Goal: Task Accomplishment & Management: Manage account settings

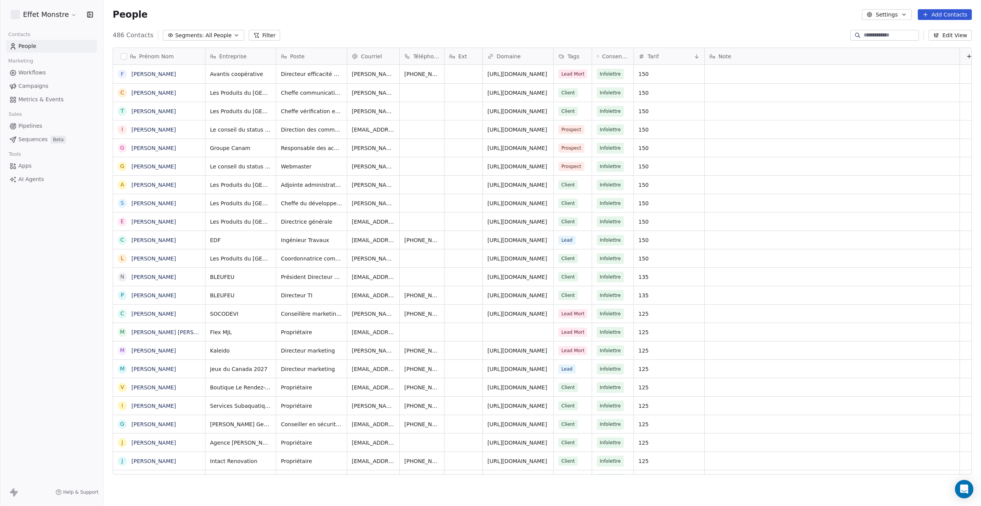
scroll to position [439, 872]
click at [205, 35] on span "All People" at bounding box center [218, 35] width 26 height 8
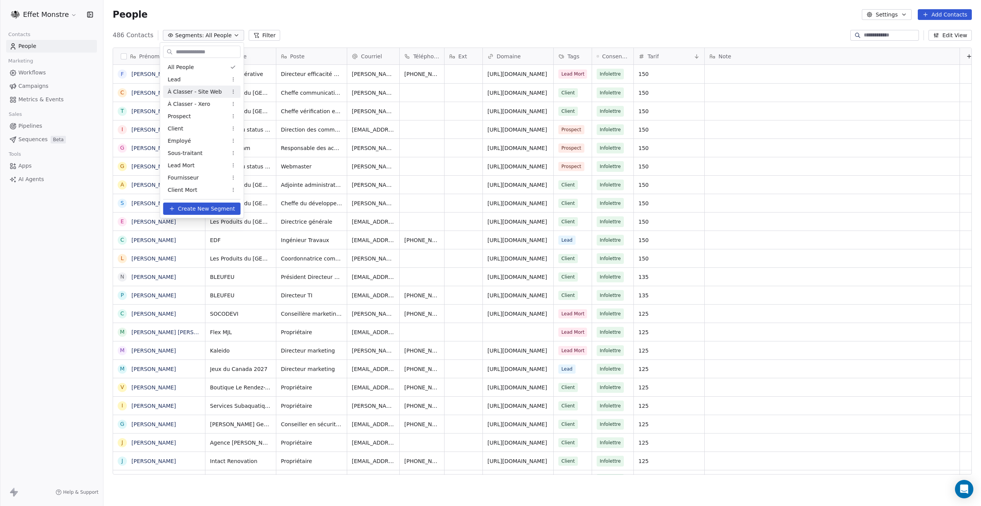
click at [210, 89] on span "À Classer - Site Web" at bounding box center [195, 92] width 54 height 8
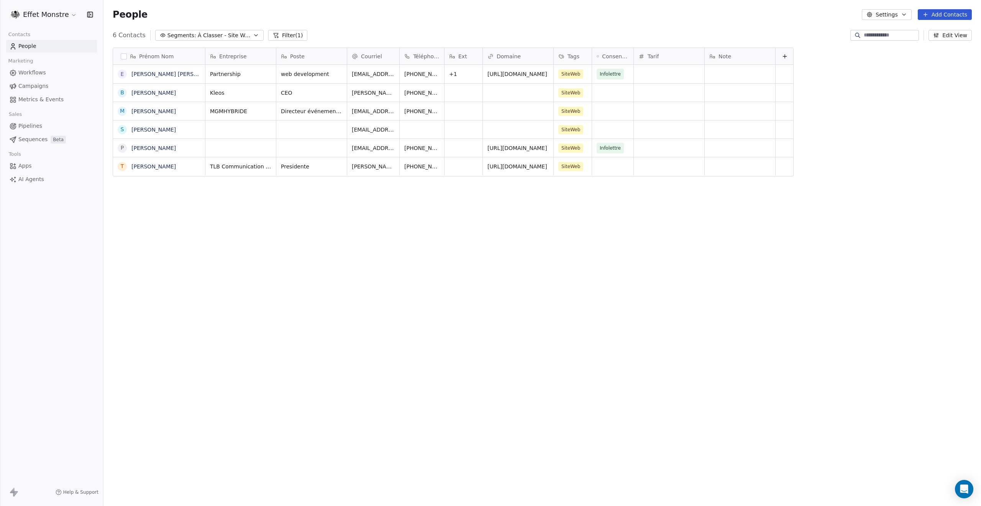
click at [0, 0] on button "grid" at bounding box center [0, 0] width 0 height 0
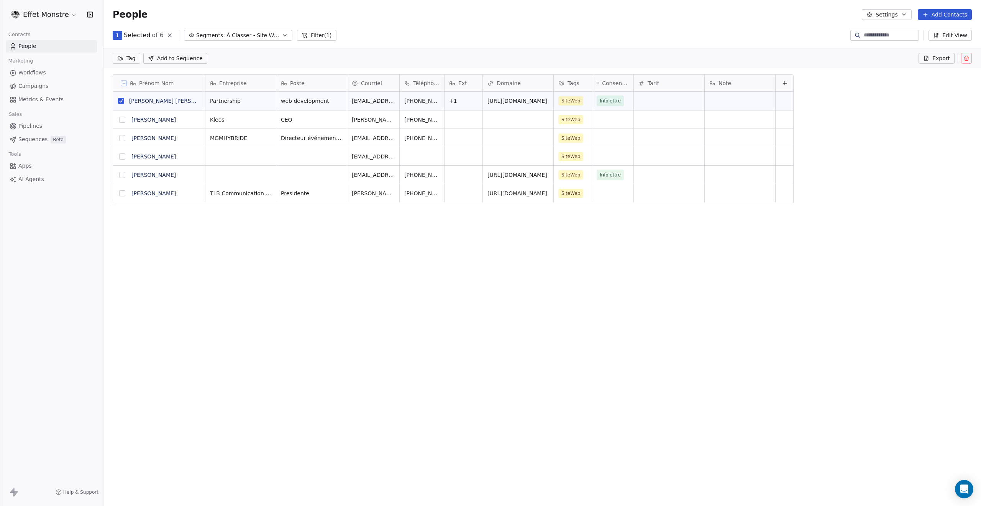
click at [969, 60] on icon at bounding box center [967, 58] width 6 height 6
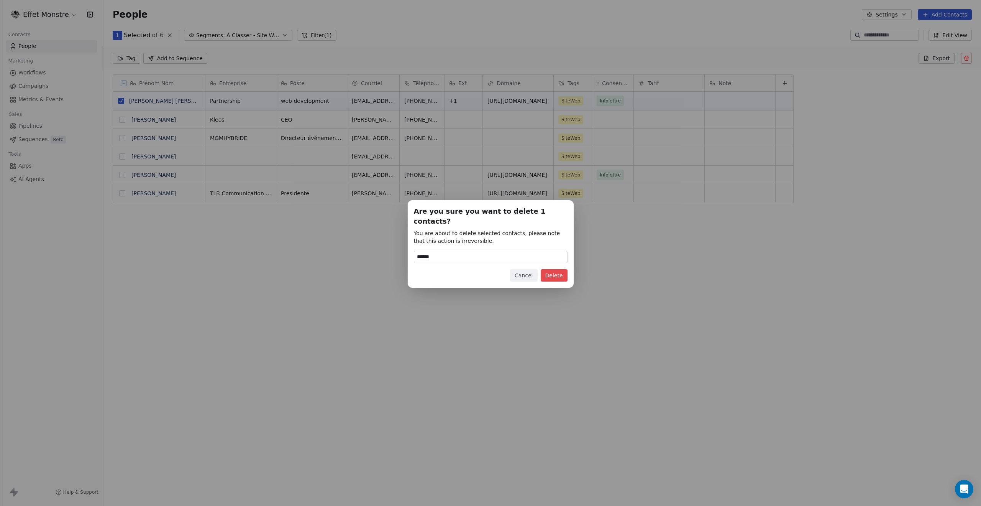
type input "******"
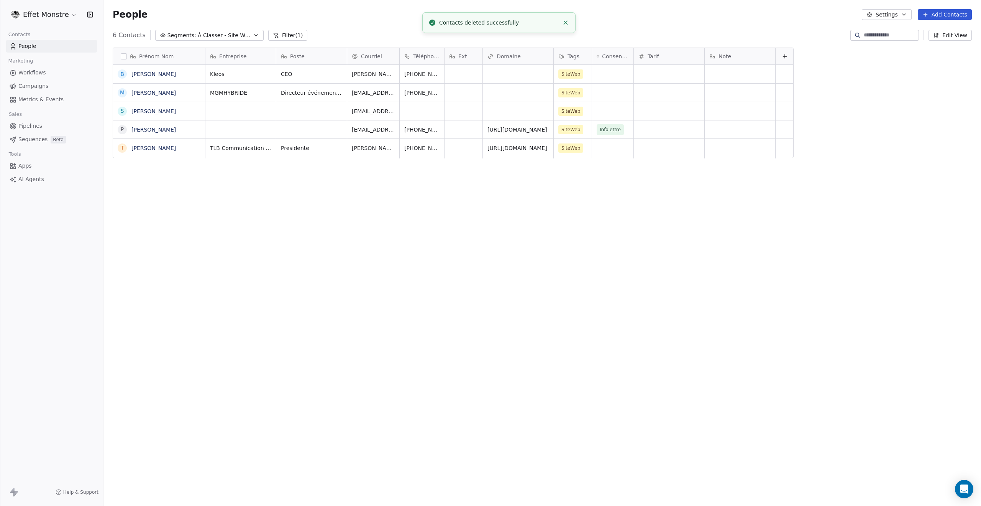
click at [310, 291] on div "Prénom Nom B [PERSON_NAME] M [PERSON_NAME] S [PERSON_NAME] P [PERSON_NAME] T [P…" at bounding box center [542, 263] width 878 height 445
click at [257, 92] on span "MGMHYBRIDE" at bounding box center [233, 93] width 47 height 8
click at [118, 93] on html "**********" at bounding box center [490, 253] width 981 height 506
click at [121, 92] on button "grid" at bounding box center [122, 93] width 6 height 6
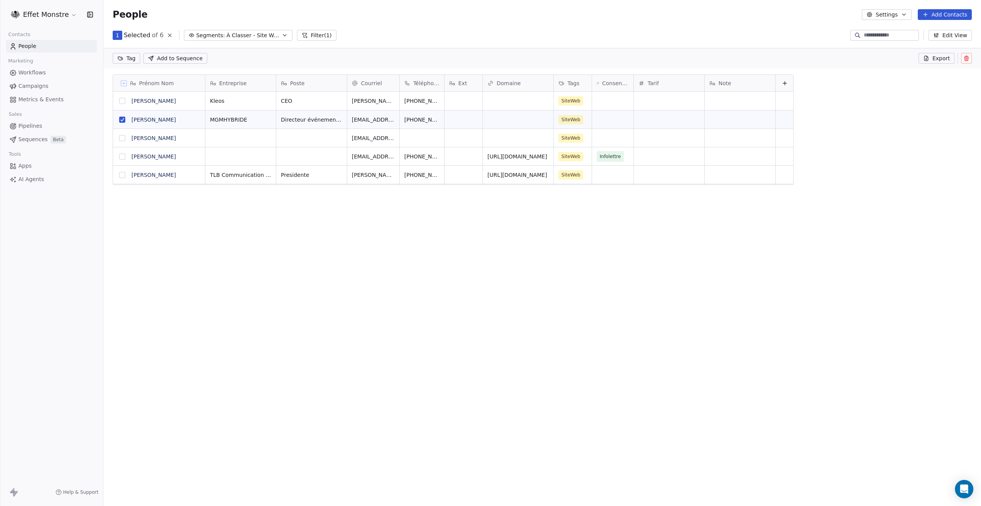
scroll to position [412, 872]
click at [967, 57] on icon at bounding box center [967, 58] width 6 height 6
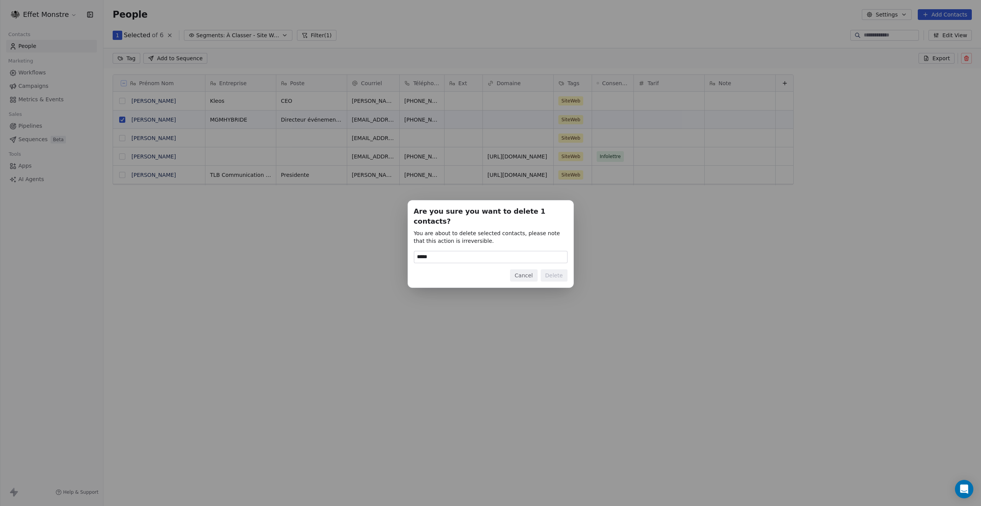
type input "******"
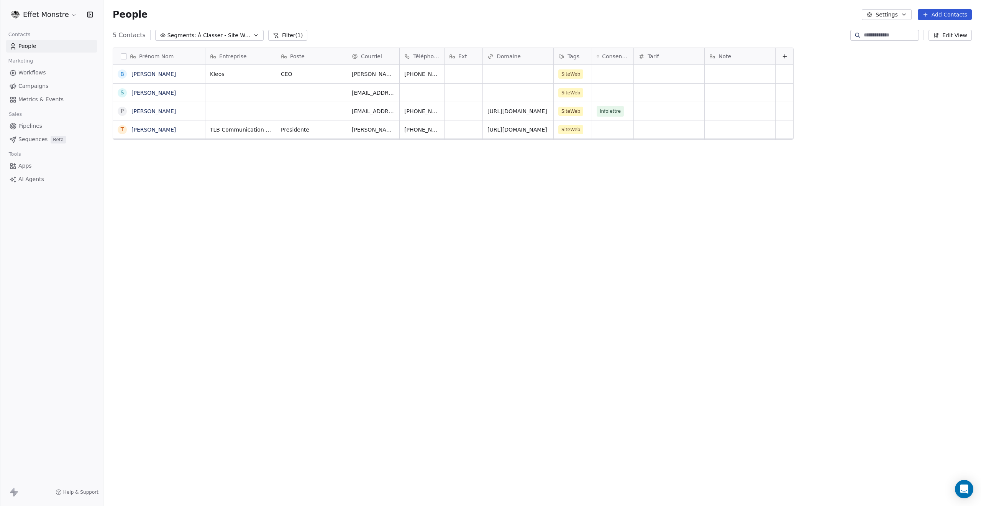
click at [167, 34] on span "Segments:" at bounding box center [181, 35] width 29 height 8
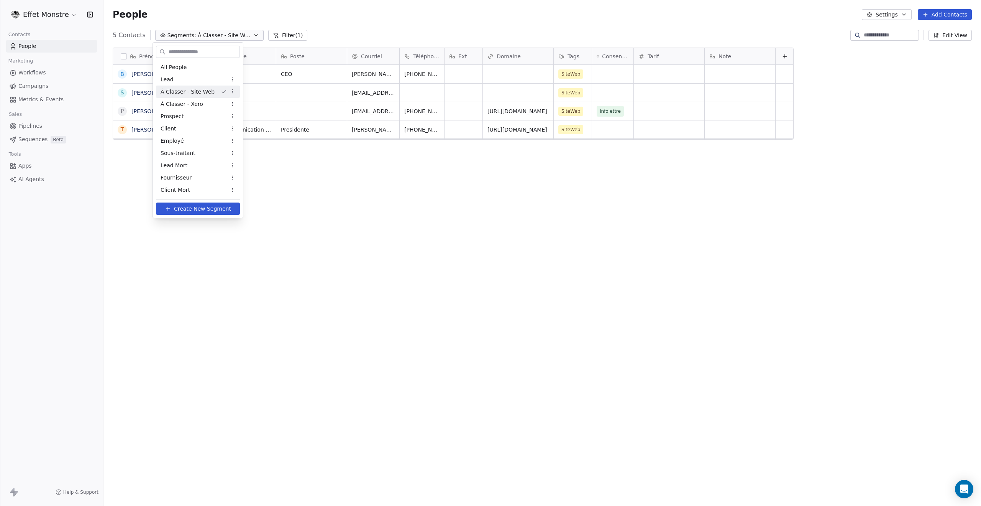
click at [120, 112] on html "Effet Monstre Contacts People Marketing Workflows Campaigns Metrics & Events Sa…" at bounding box center [490, 253] width 981 height 506
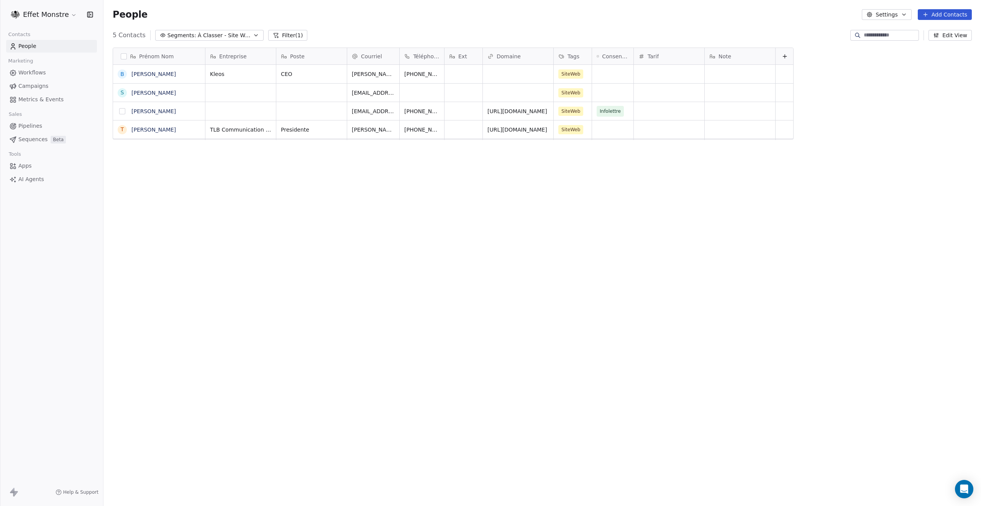
click at [124, 110] on button "grid" at bounding box center [122, 111] width 6 height 6
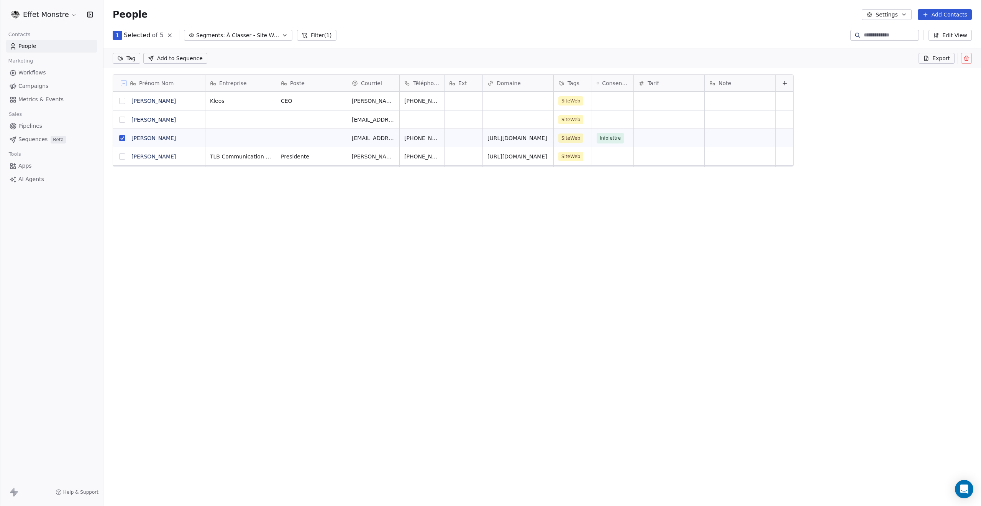
click at [969, 55] on icon at bounding box center [967, 58] width 6 height 6
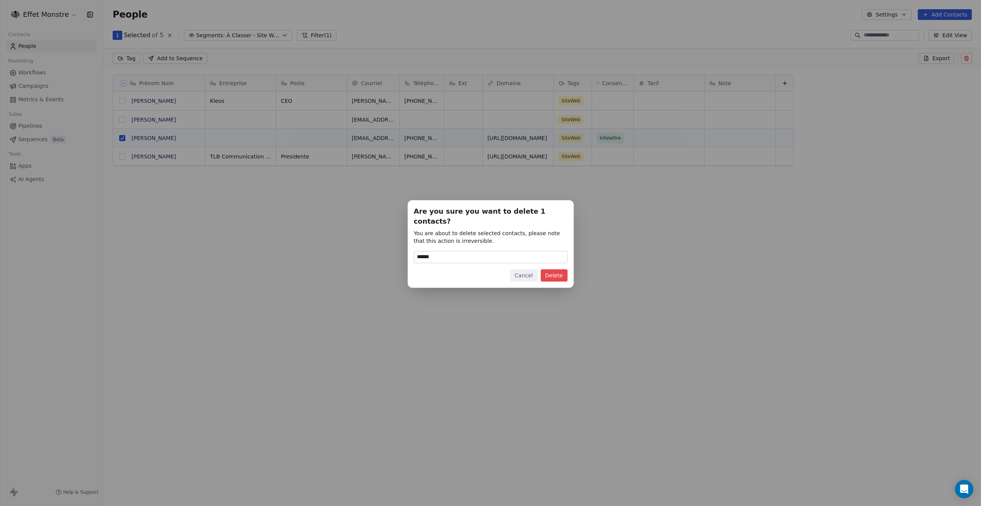
click at [525, 269] on button "Cancel" at bounding box center [523, 275] width 27 height 12
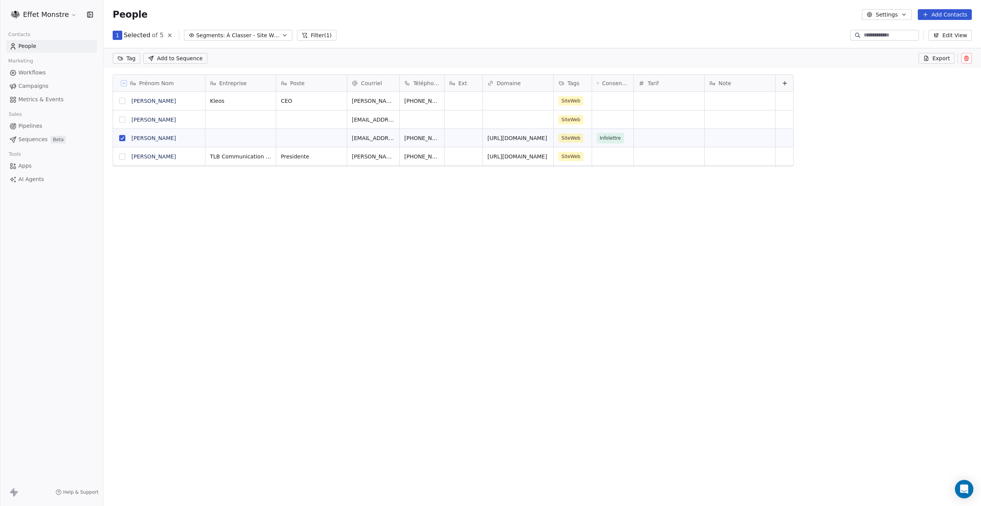
drag, startPoint x: 443, startPoint y: 261, endPoint x: 453, endPoint y: 255, distance: 10.8
click at [444, 261] on div "Prénom Nom B [PERSON_NAME] S [PERSON_NAME] P [PERSON_NAME] T [PERSON_NAME] Entr…" at bounding box center [542, 277] width 878 height 418
click at [839, 347] on div "Prénom Nom B [PERSON_NAME] S [PERSON_NAME] P [PERSON_NAME] T [PERSON_NAME] Entr…" at bounding box center [542, 277] width 878 height 418
click at [167, 34] on icon at bounding box center [170, 35] width 6 height 6
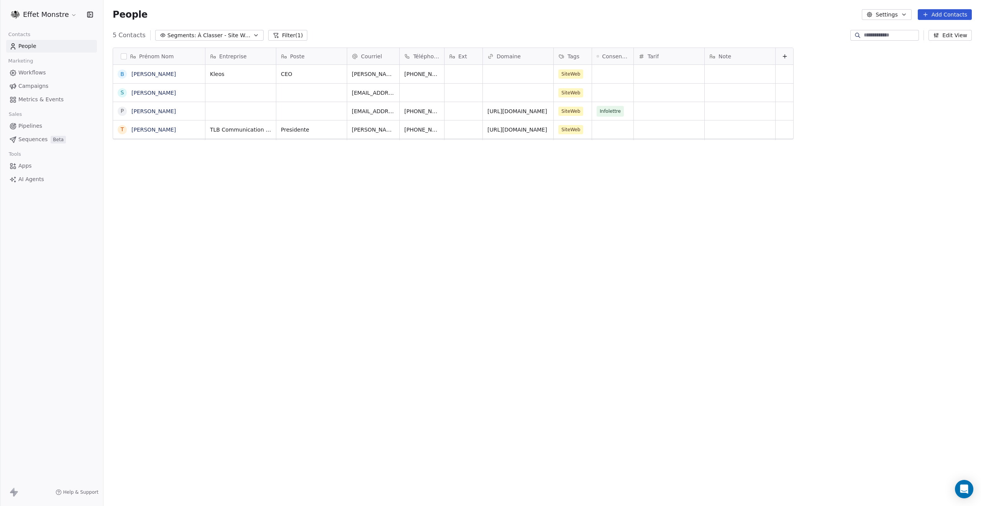
scroll to position [439, 872]
click at [192, 30] on button "Segments: À Classer - Site Web" at bounding box center [209, 35] width 108 height 11
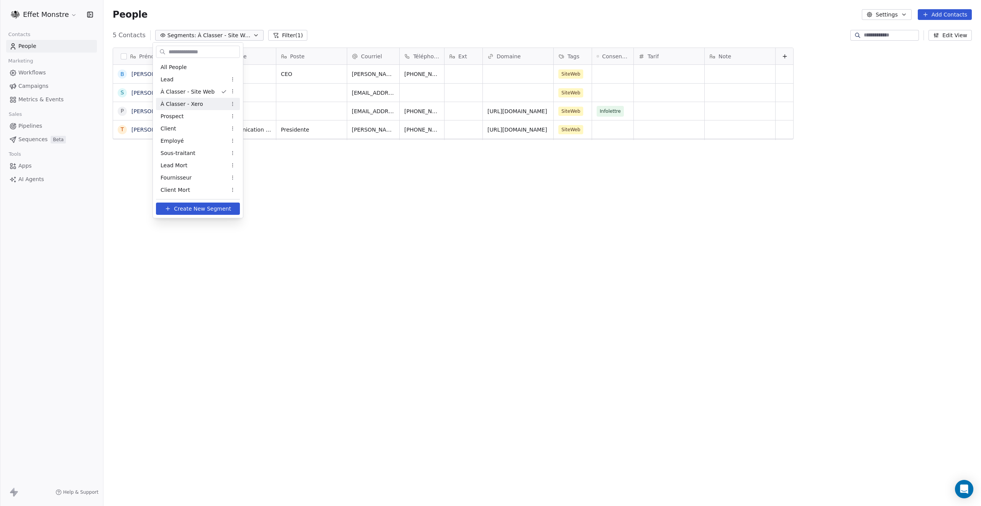
click at [186, 106] on span "À Classer - Xero" at bounding box center [182, 104] width 43 height 8
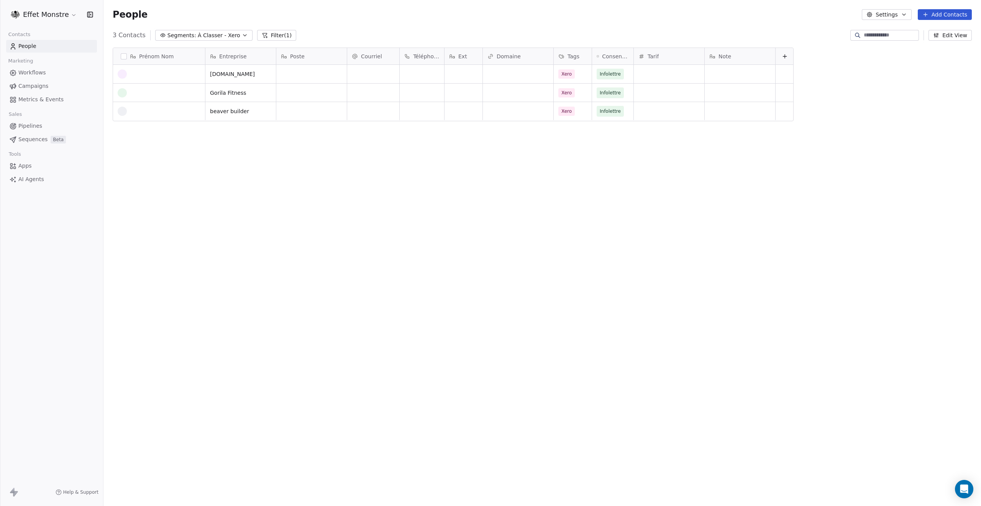
click at [122, 58] on button "button" at bounding box center [124, 56] width 6 height 6
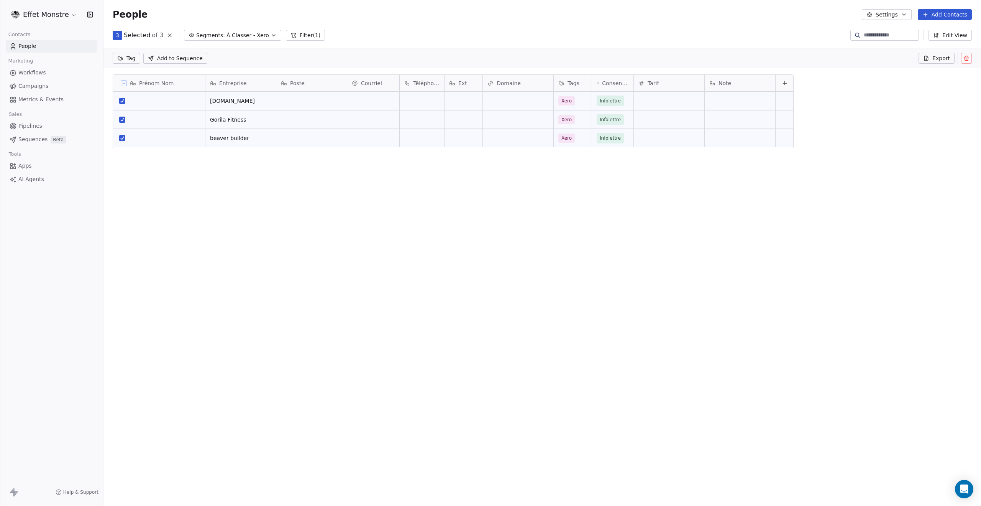
click at [970, 59] on button at bounding box center [966, 58] width 11 height 11
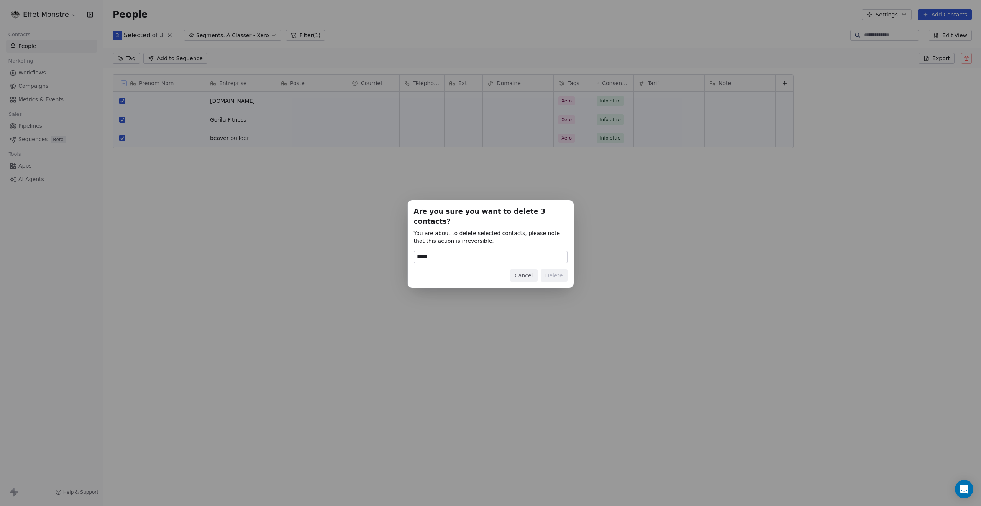
type input "******"
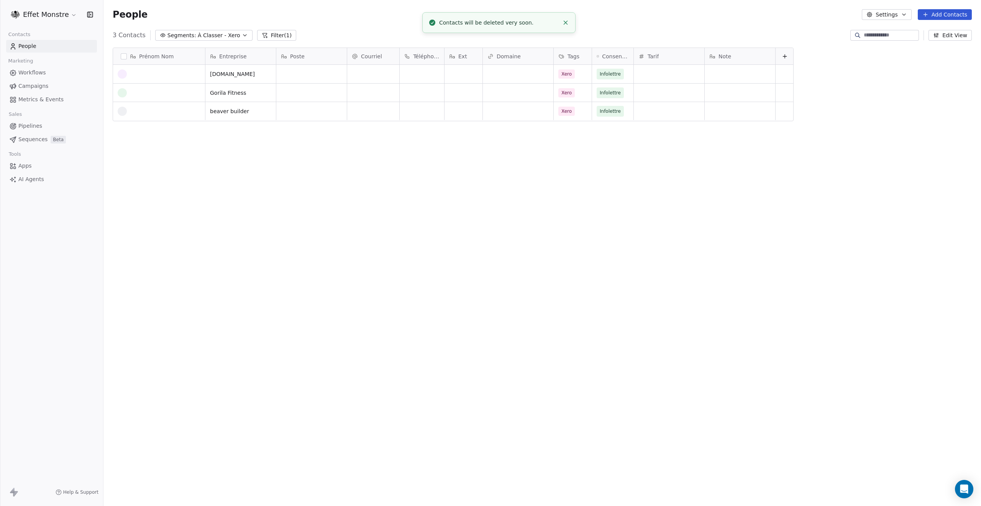
scroll to position [439, 872]
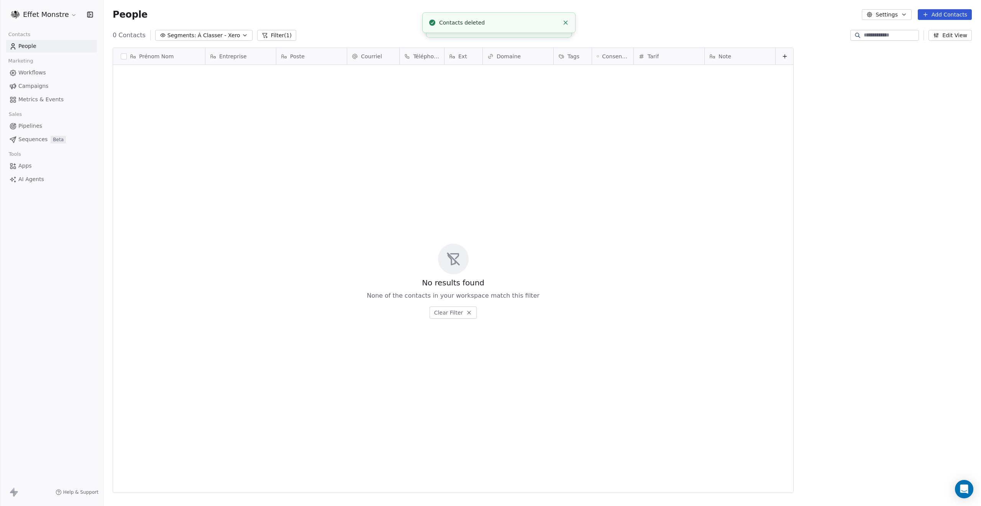
click at [160, 36] on icon "button" at bounding box center [163, 35] width 6 height 6
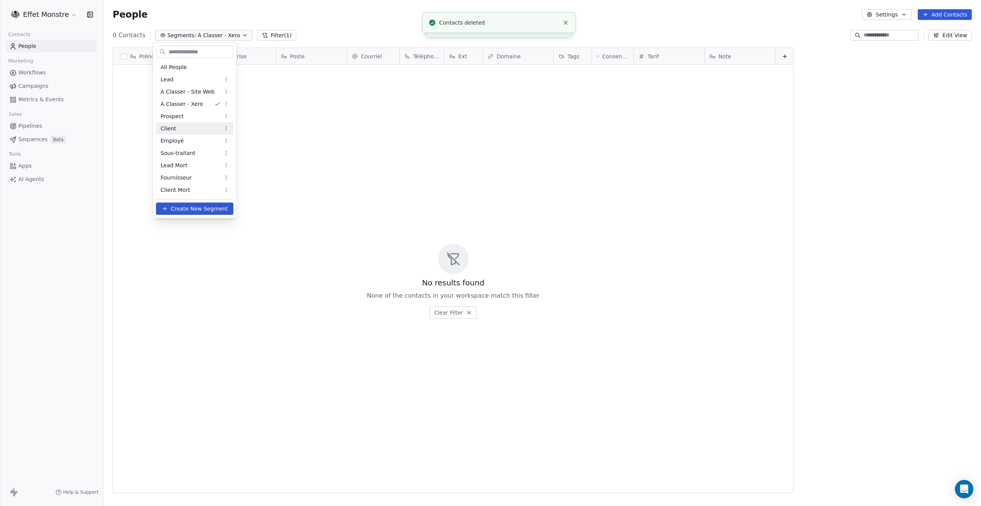
click at [28, 121] on html "Effet Monstre Contacts People Marketing Workflows Campaigns Metrics & Events Sa…" at bounding box center [490, 253] width 981 height 506
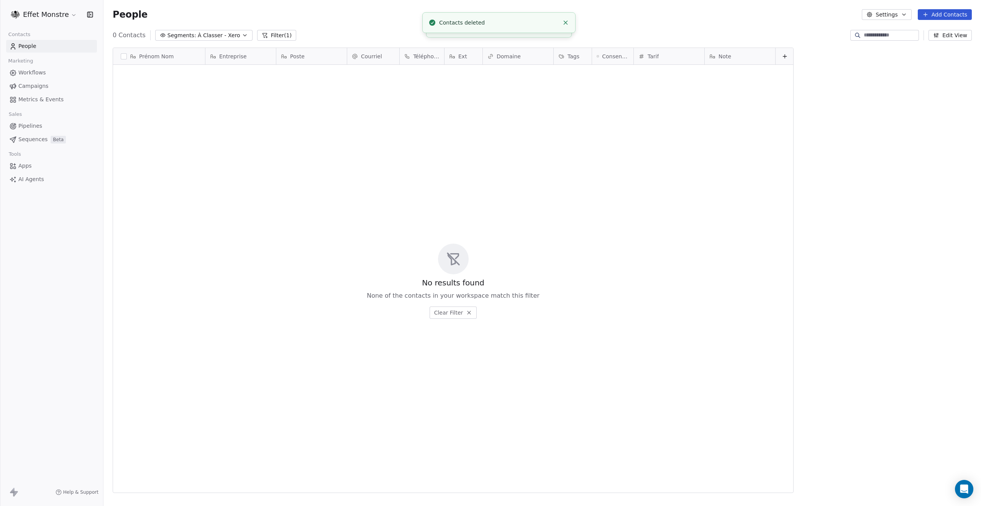
click at [30, 125] on span "Pipelines" at bounding box center [30, 126] width 24 height 8
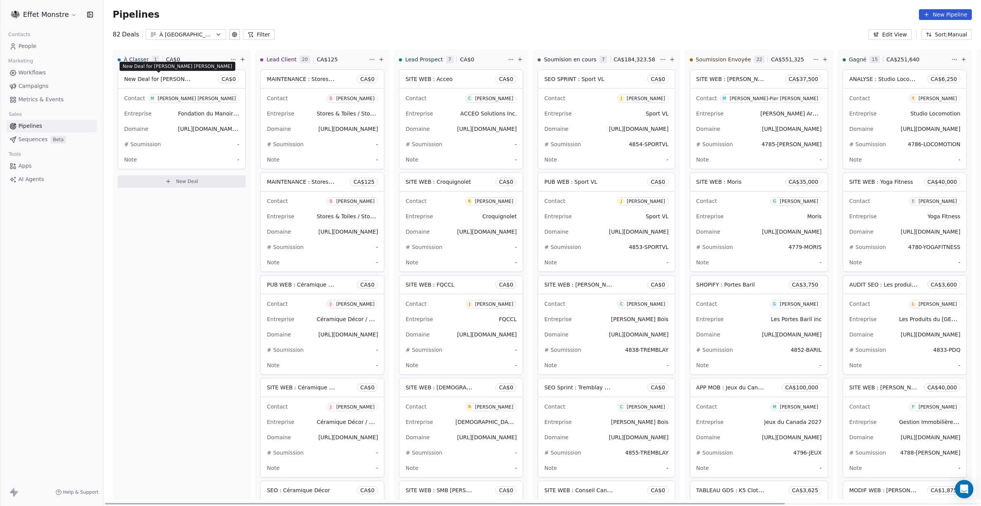
click at [168, 80] on span "New Deal for [PERSON_NAME] [PERSON_NAME]" at bounding box center [187, 78] width 127 height 7
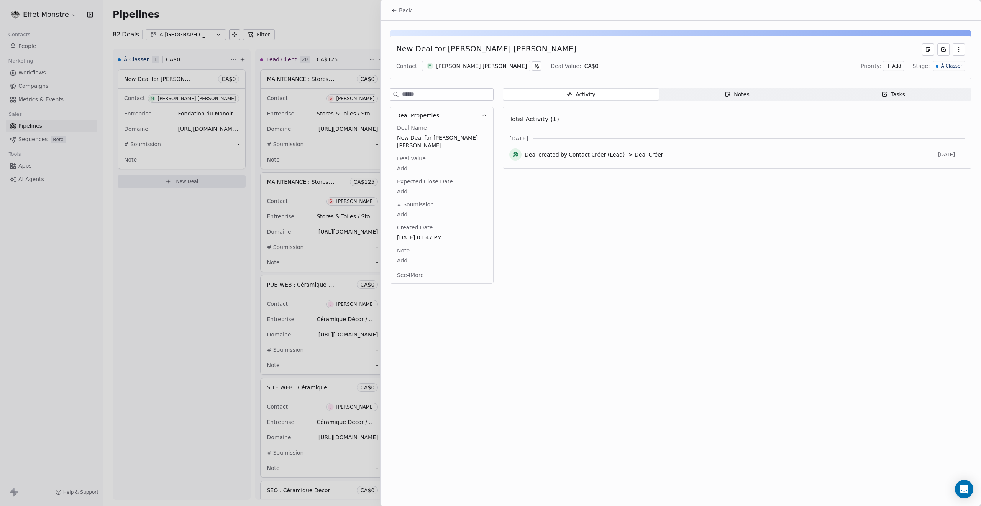
click at [437, 137] on span "New Deal for [PERSON_NAME] [PERSON_NAME]" at bounding box center [441, 141] width 89 height 15
type textarea "**********"
click at [72, 291] on div at bounding box center [490, 253] width 981 height 506
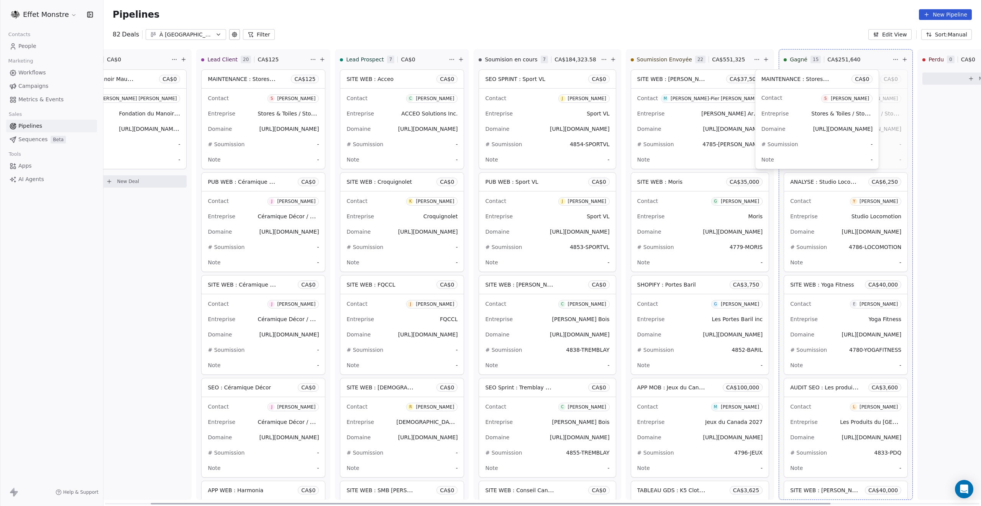
drag, startPoint x: 809, startPoint y: 79, endPoint x: 811, endPoint y: 71, distance: 8.1
drag, startPoint x: 229, startPoint y: 80, endPoint x: 770, endPoint y: 70, distance: 541.7
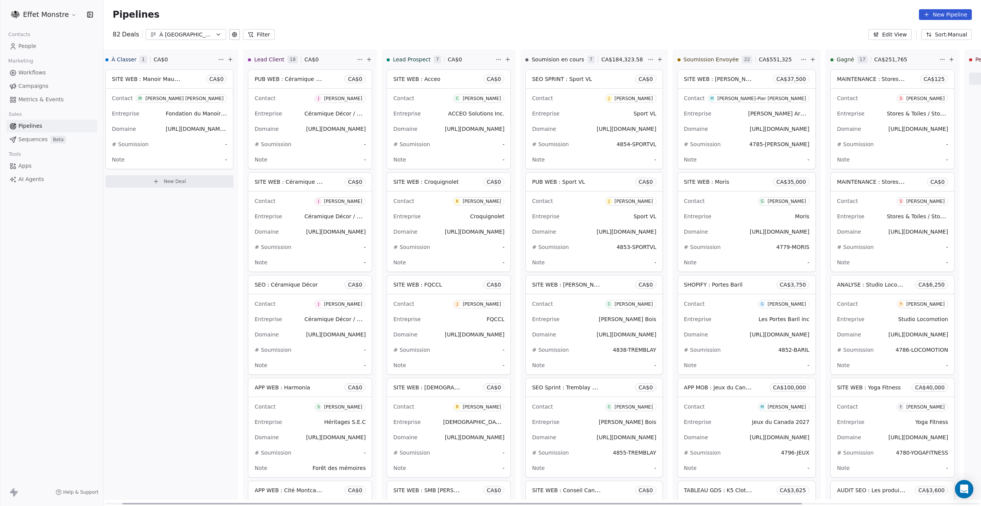
scroll to position [0, 0]
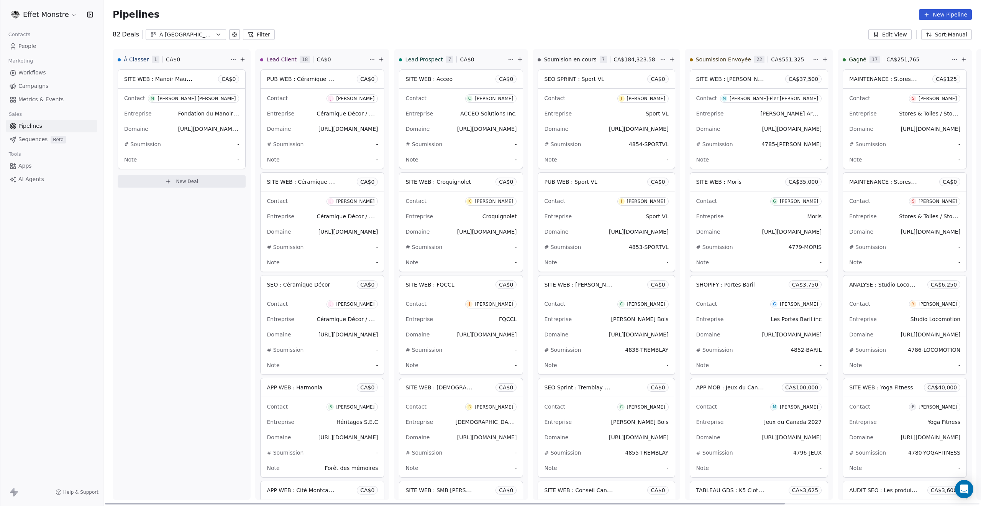
drag, startPoint x: 195, startPoint y: 504, endPoint x: 113, endPoint y: 498, distance: 83.0
click at [113, 502] on div at bounding box center [445, 503] width 680 height 2
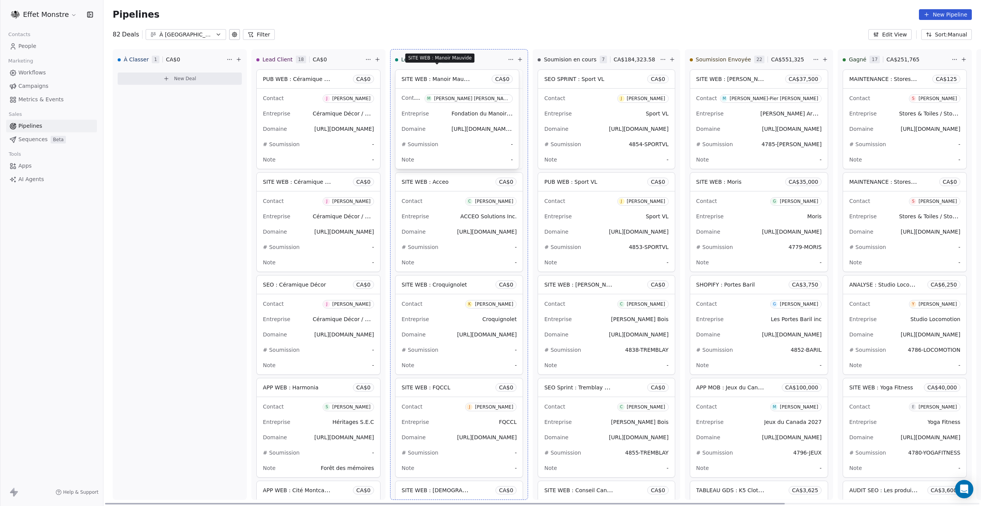
drag, startPoint x: 140, startPoint y: 81, endPoint x: 419, endPoint y: 72, distance: 278.8
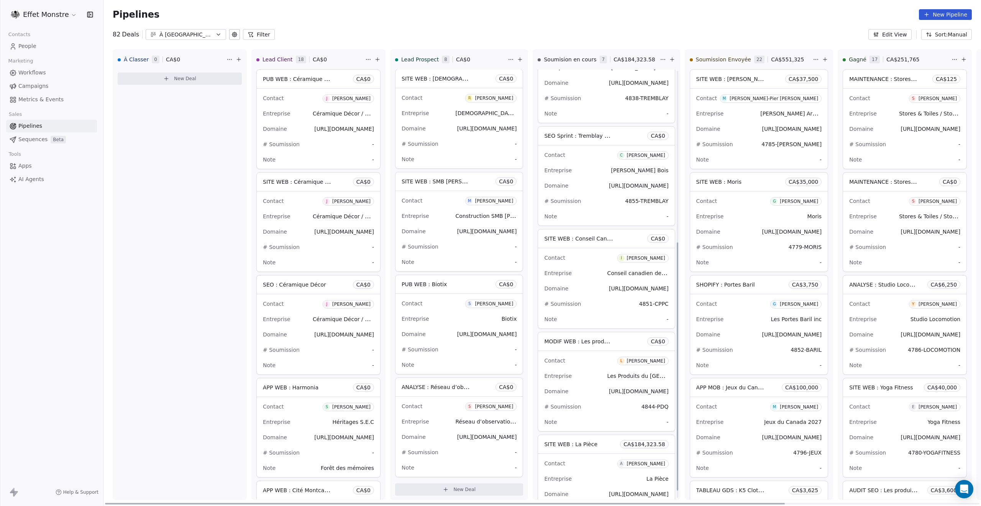
scroll to position [307, 0]
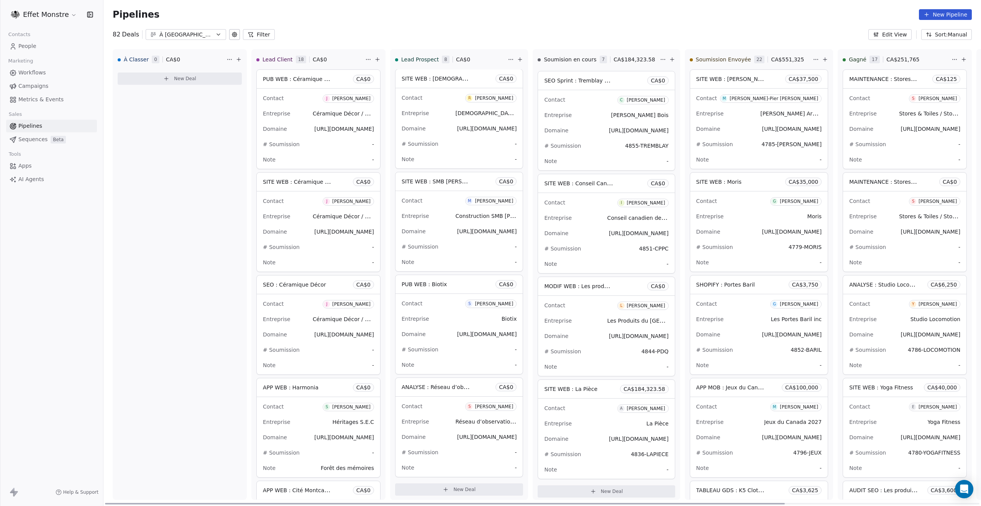
click at [601, 360] on div "Note -" at bounding box center [606, 366] width 124 height 12
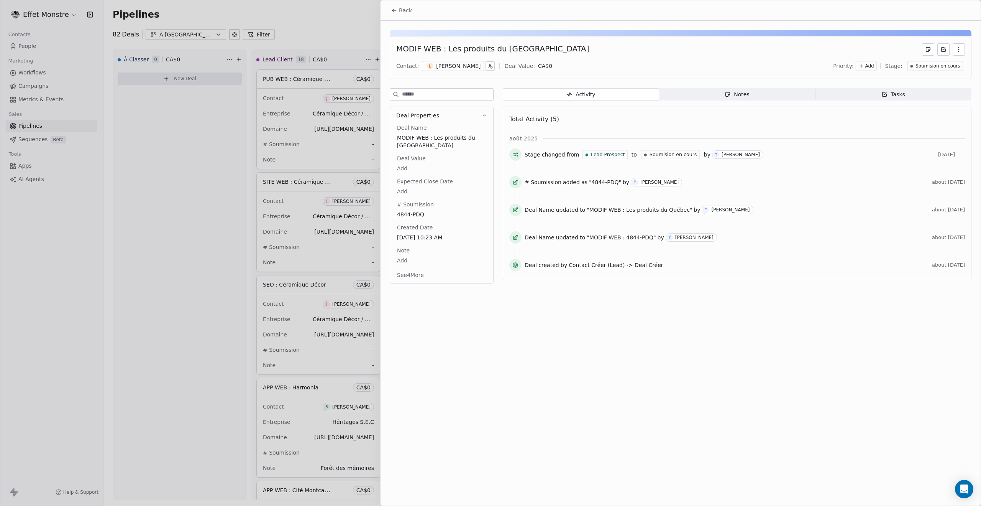
click at [406, 168] on body "Effet Monstre Contacts People Marketing Workflows Campaigns Metrics & Events Sa…" at bounding box center [490, 253] width 981 height 506
drag, startPoint x: 417, startPoint y: 172, endPoint x: 447, endPoint y: 172, distance: 30.3
click at [447, 172] on input "**********" at bounding box center [445, 172] width 69 height 6
type input "******"
click at [3, 322] on div at bounding box center [490, 253] width 981 height 506
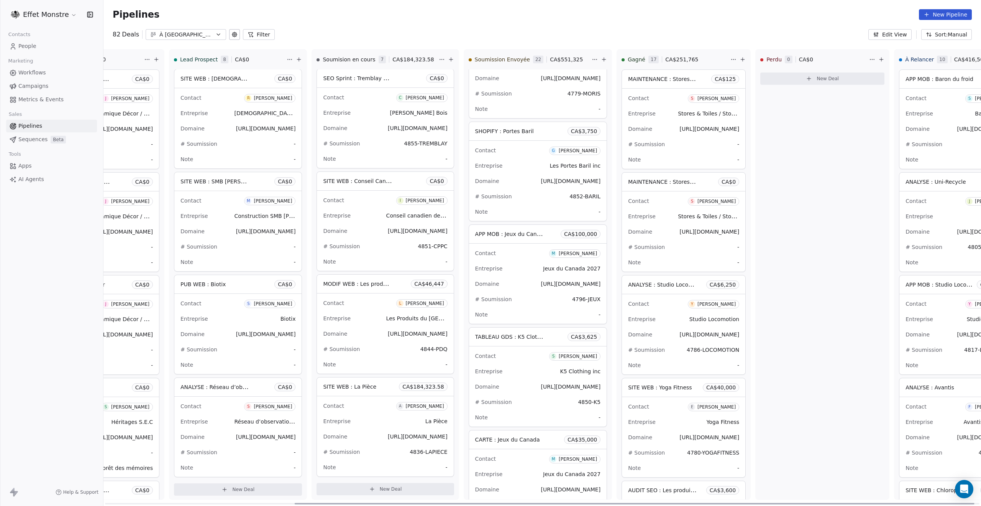
scroll to position [0, 251]
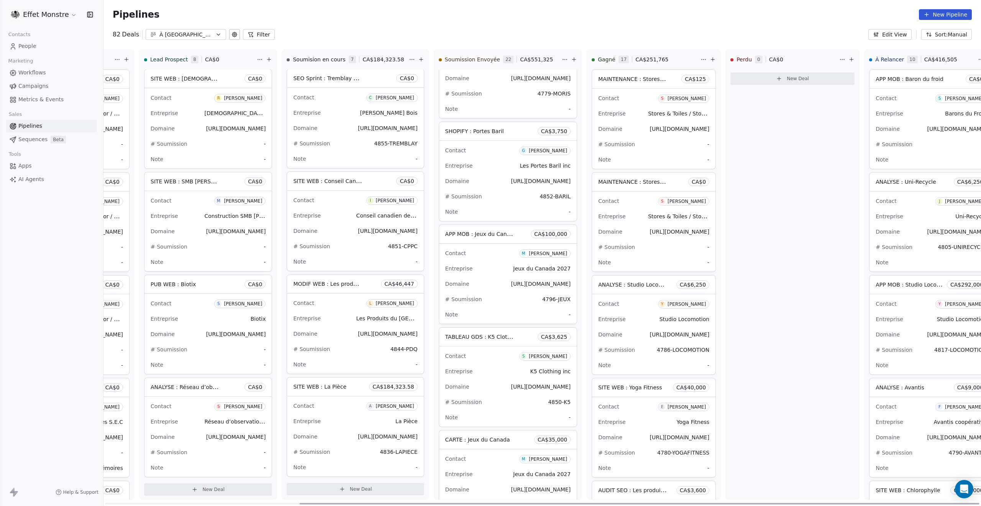
drag, startPoint x: 591, startPoint y: 502, endPoint x: 906, endPoint y: 505, distance: 314.3
click at [906, 504] on div at bounding box center [640, 503] width 680 height 2
drag, startPoint x: 456, startPoint y: 340, endPoint x: 868, endPoint y: 76, distance: 489.8
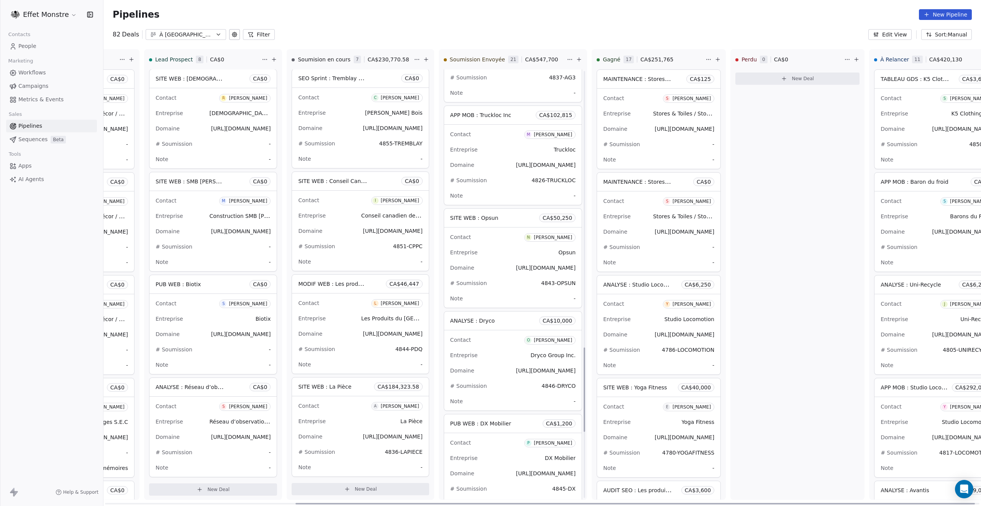
scroll to position [1309, 0]
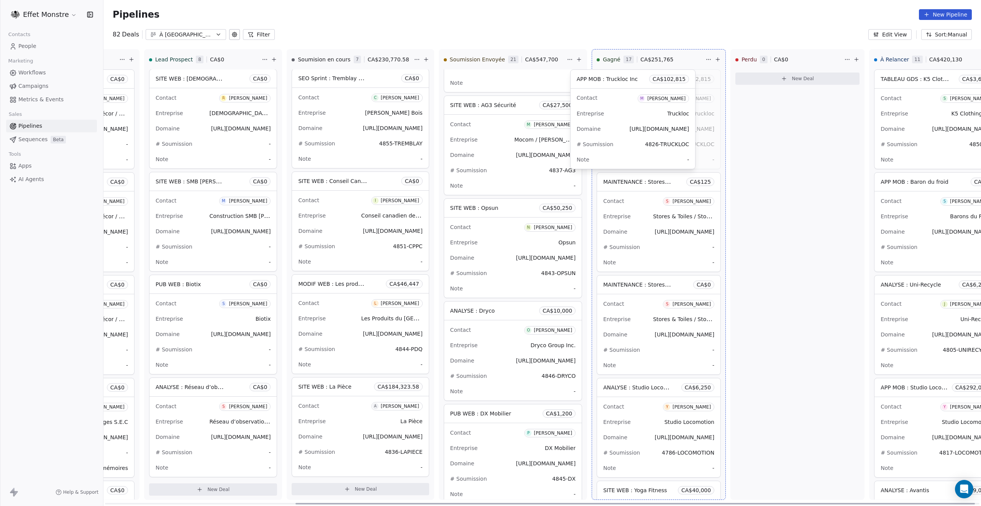
drag, startPoint x: 473, startPoint y: 202, endPoint x: 751, endPoint y: 105, distance: 294.3
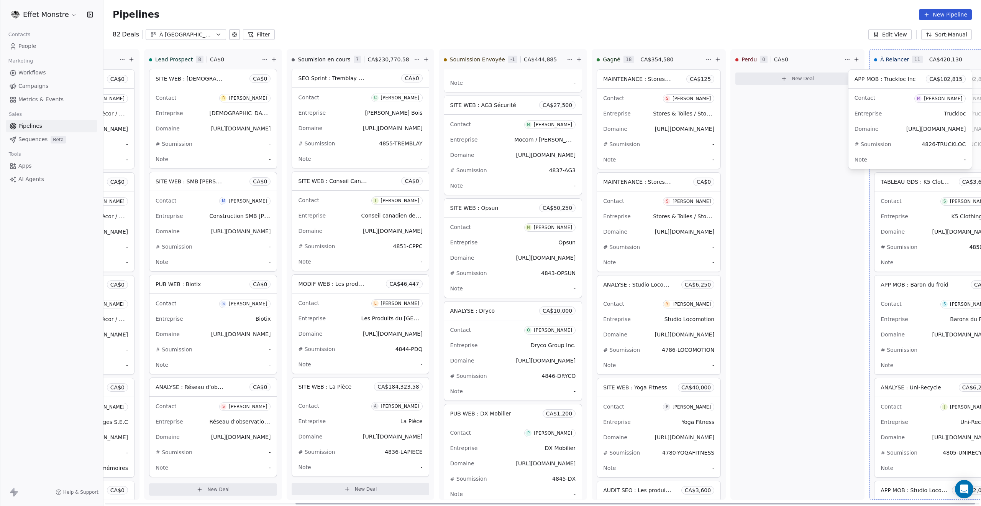
drag, startPoint x: 612, startPoint y: 74, endPoint x: 771, endPoint y: 82, distance: 158.9
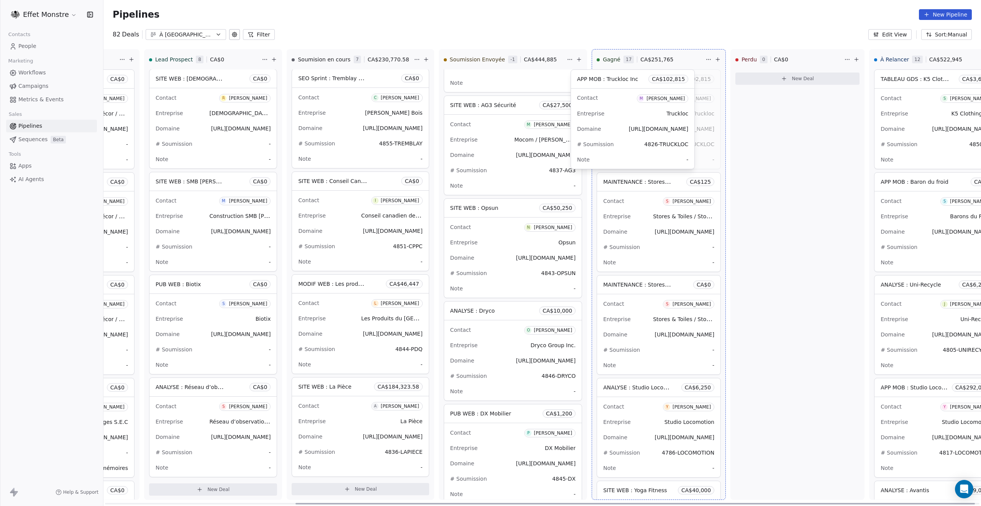
drag, startPoint x: 872, startPoint y: 83, endPoint x: 601, endPoint y: 80, distance: 271.4
click at [604, 84] on div "APP MOB : Truckloc Inc CA$ 102,815" at bounding box center [658, 79] width 123 height 18
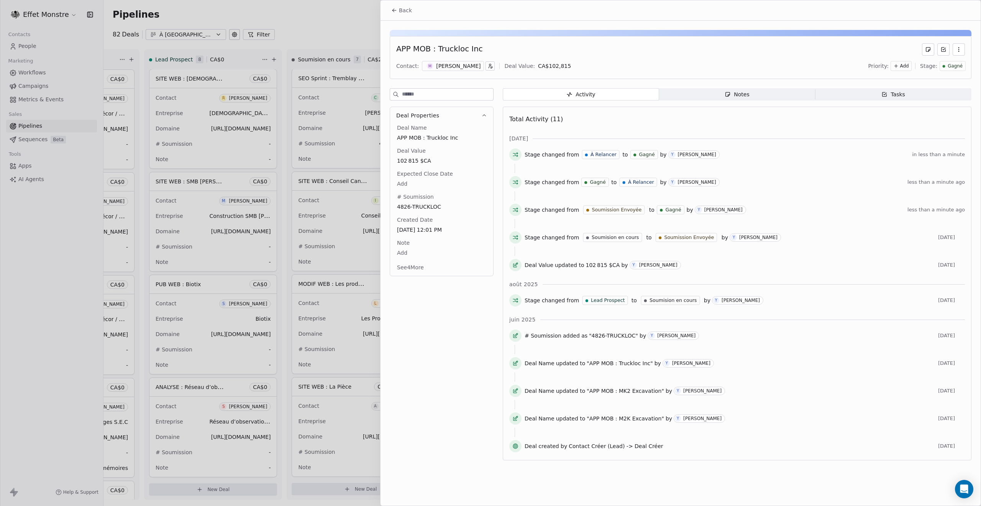
click at [956, 63] on span "Gagné" at bounding box center [955, 66] width 15 height 7
click at [918, 156] on span "Perdu" at bounding box center [915, 155] width 15 height 8
click at [340, 18] on div at bounding box center [490, 253] width 981 height 506
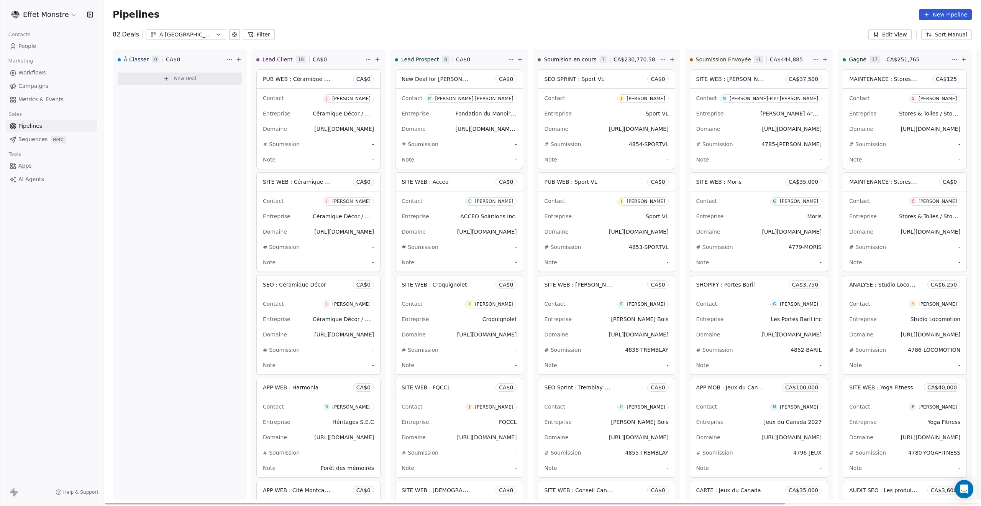
drag, startPoint x: 727, startPoint y: 503, endPoint x: 247, endPoint y: 464, distance: 481.8
click at [243, 502] on div at bounding box center [445, 503] width 680 height 2
click at [299, 16] on div "Pipelines New Pipeline" at bounding box center [542, 14] width 859 height 11
click at [432, 76] on span "New Deal for [PERSON_NAME] [PERSON_NAME]" at bounding box center [465, 78] width 127 height 7
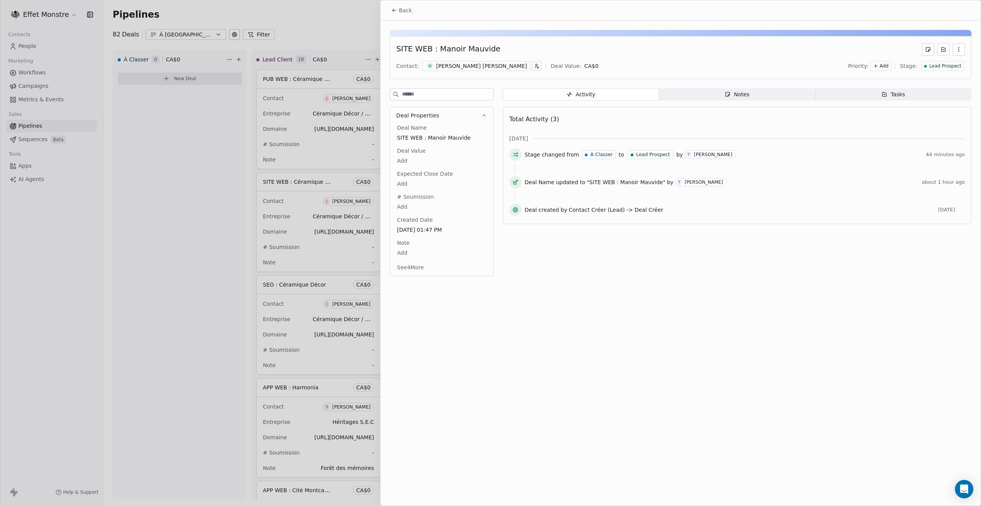
click at [313, 18] on div at bounding box center [490, 253] width 981 height 506
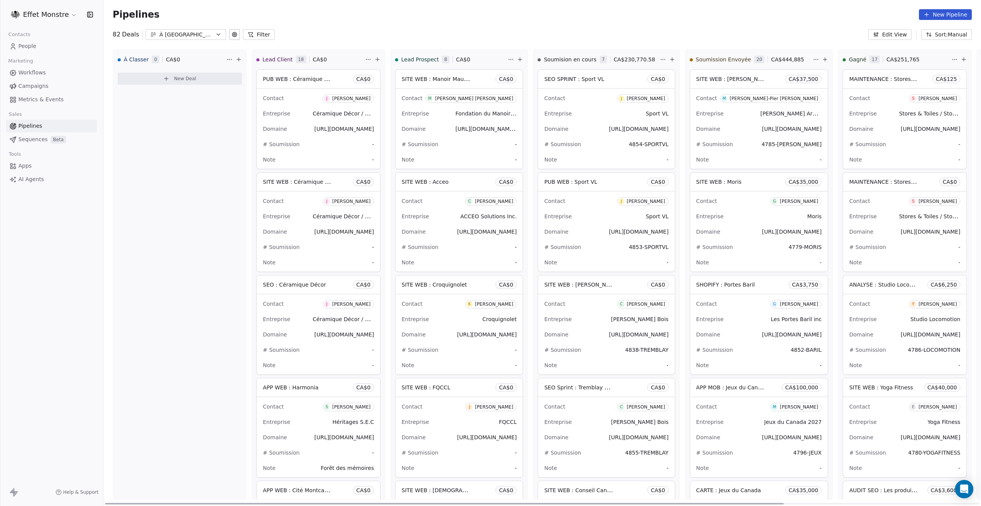
drag, startPoint x: 152, startPoint y: 505, endPoint x: -133, endPoint y: 394, distance: 306.1
click at [105, 502] on div at bounding box center [444, 503] width 679 height 2
